Goal: Navigation & Orientation: Find specific page/section

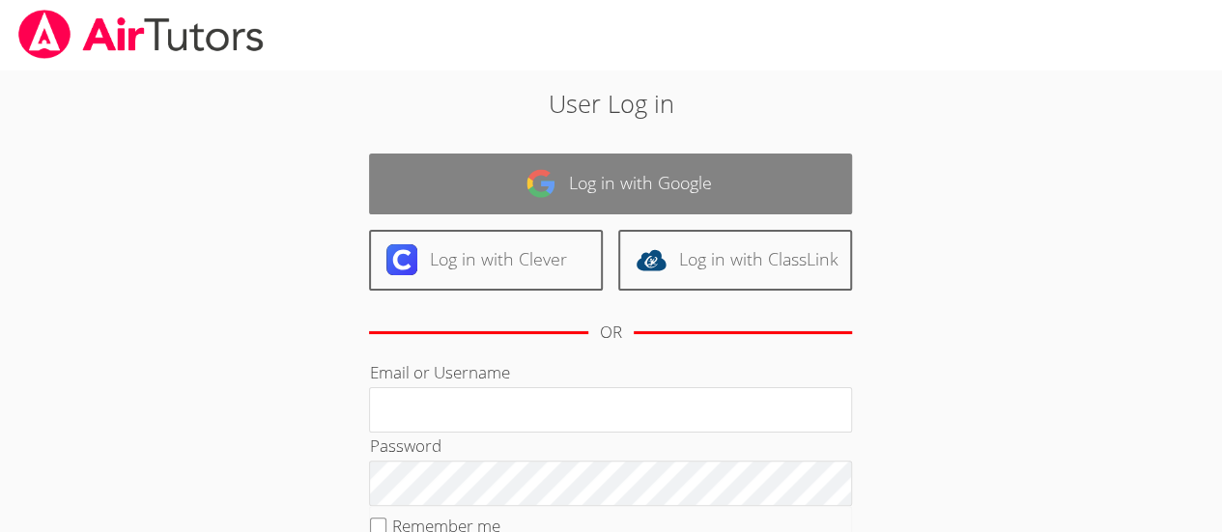
drag, startPoint x: 0, startPoint y: 0, endPoint x: 610, endPoint y: 190, distance: 639.4
click at [610, 190] on link "Log in with Google" at bounding box center [610, 184] width 483 height 61
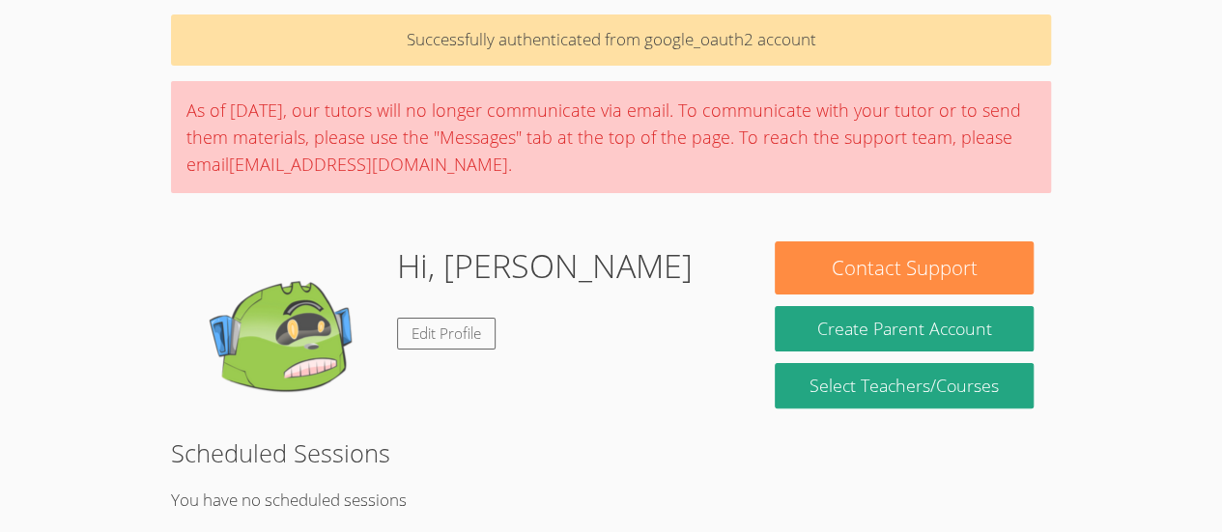
scroll to position [75, 0]
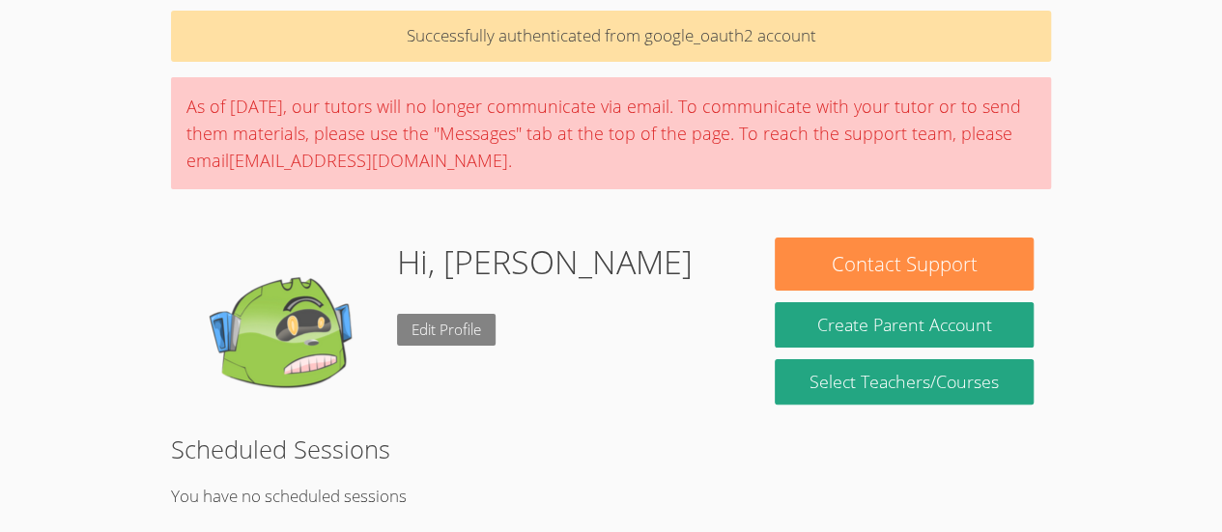
click at [481, 337] on link "Edit Profile" at bounding box center [446, 330] width 99 height 32
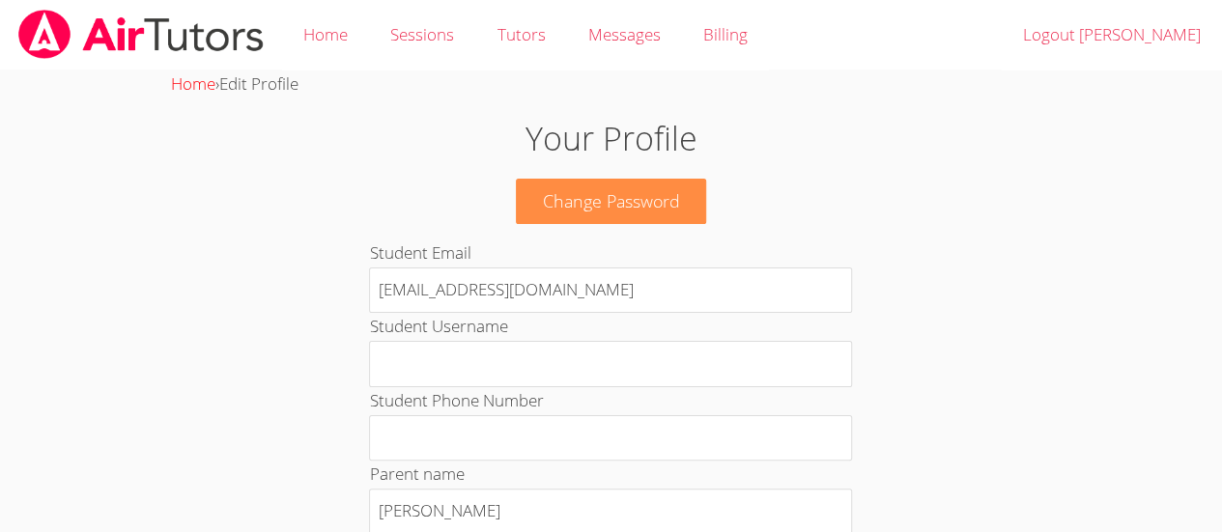
click at [207, 77] on link "Home" at bounding box center [193, 83] width 44 height 22
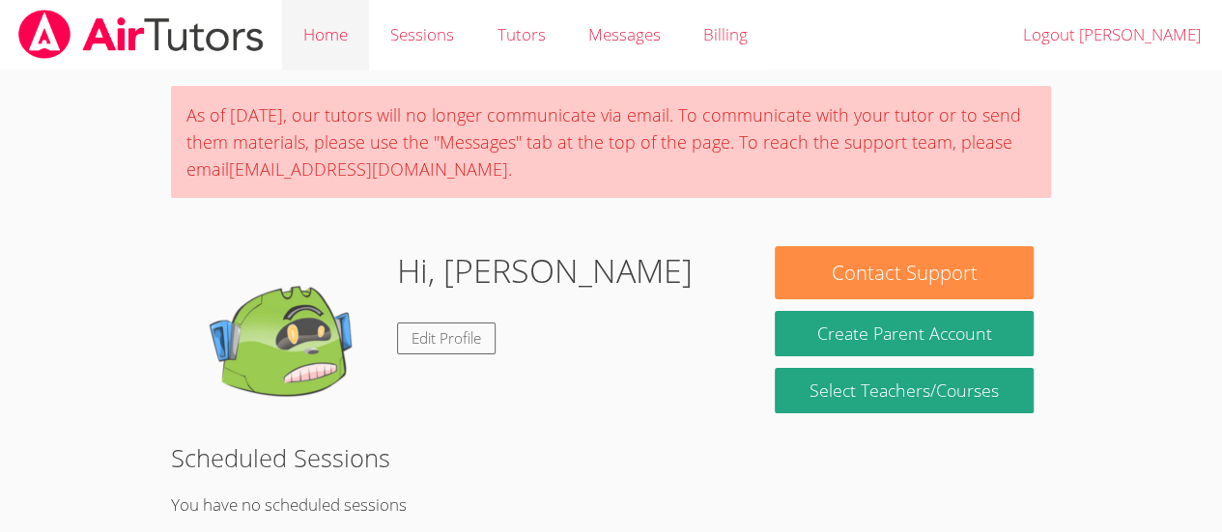
click at [340, 34] on link "Home" at bounding box center [325, 35] width 87 height 71
click at [419, 26] on link "Sessions" at bounding box center [422, 35] width 106 height 71
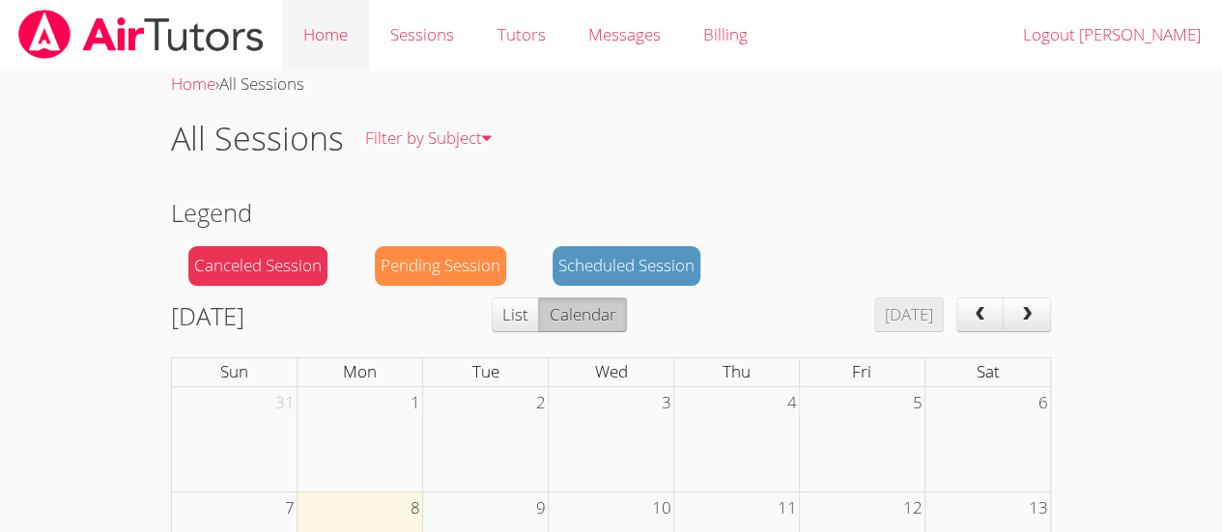
click at [346, 17] on link "Home" at bounding box center [325, 35] width 87 height 71
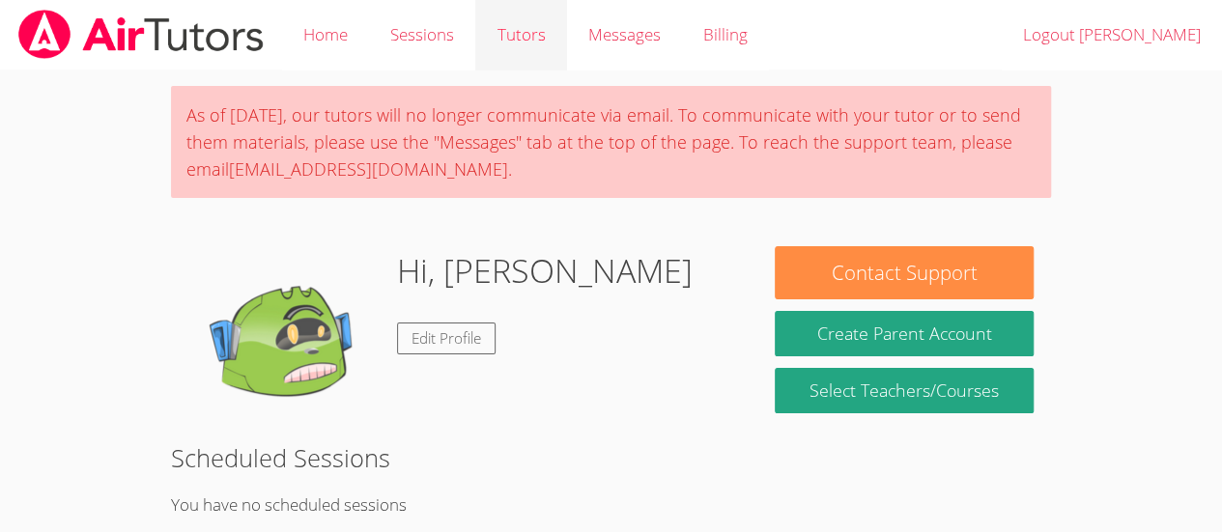
click at [557, 45] on link "Tutors" at bounding box center [520, 35] width 91 height 71
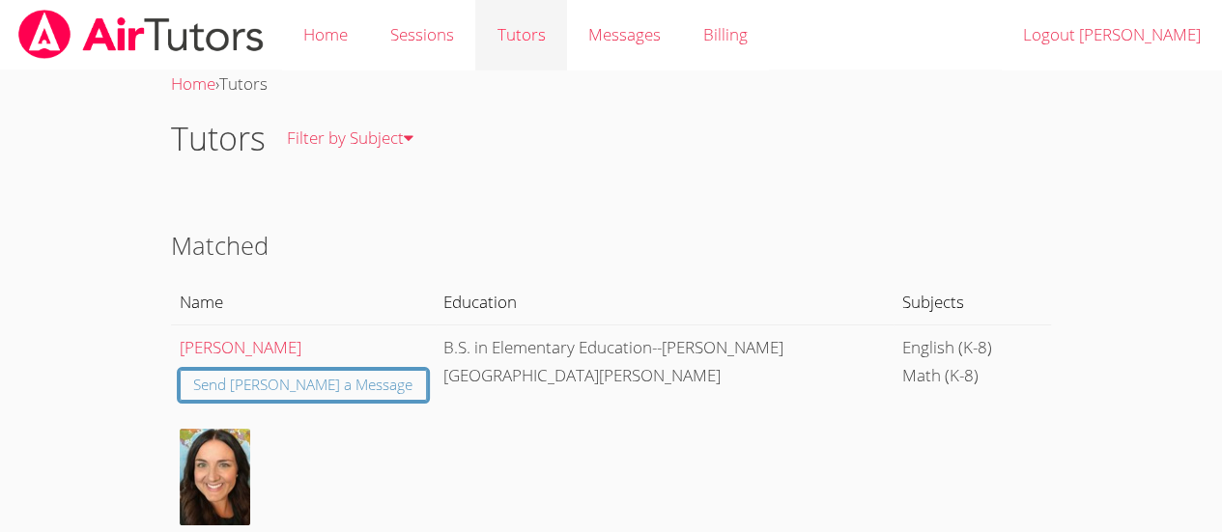
click at [524, 14] on link "Tutors" at bounding box center [520, 35] width 91 height 71
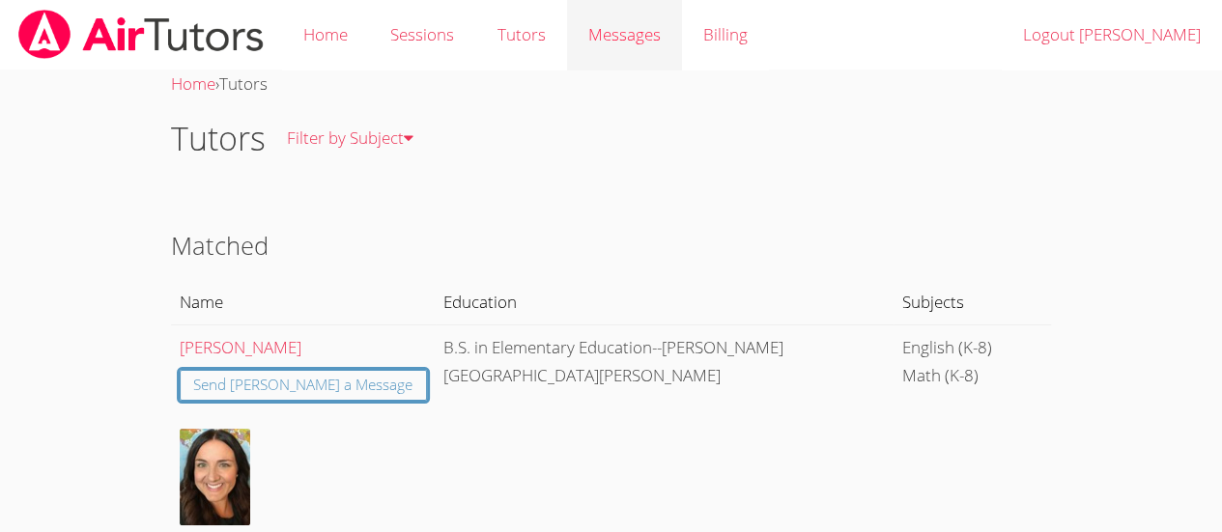
click at [626, 40] on span "Messages" at bounding box center [624, 34] width 72 height 22
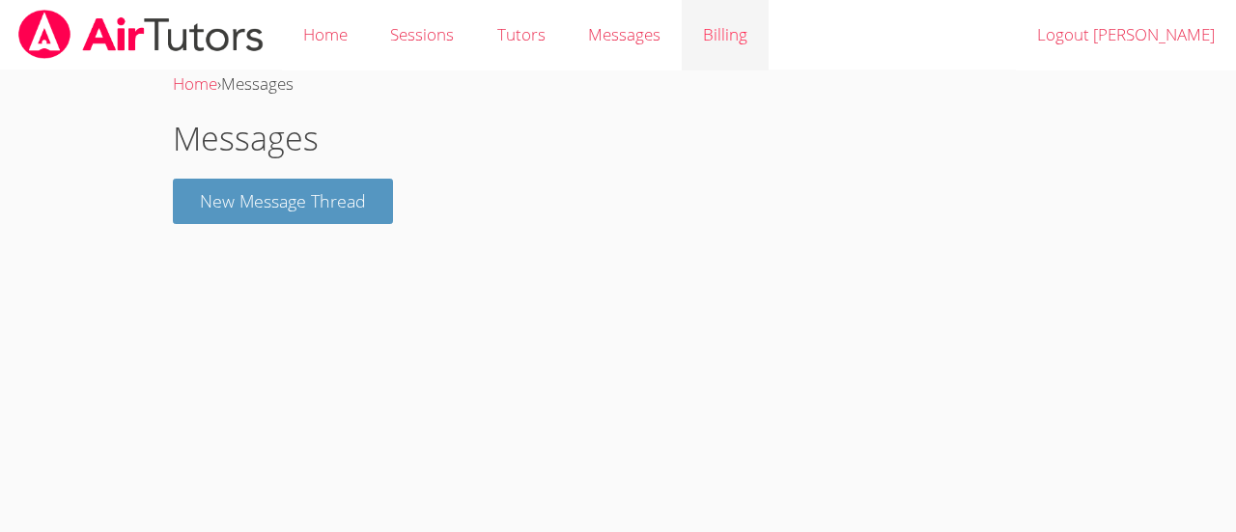
click at [731, 43] on link "Billing" at bounding box center [725, 35] width 87 height 71
